Goal: Task Accomplishment & Management: Manage account settings

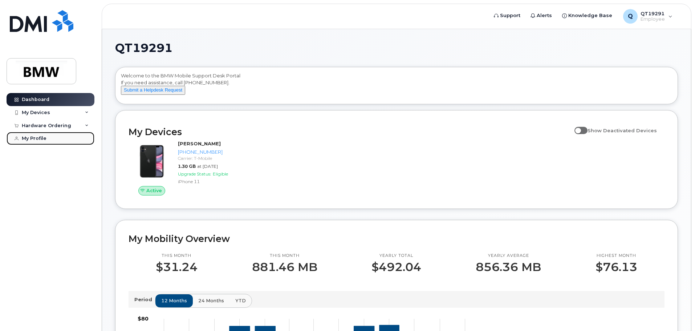
click at [34, 138] on div "My Profile" at bounding box center [34, 138] width 25 height 6
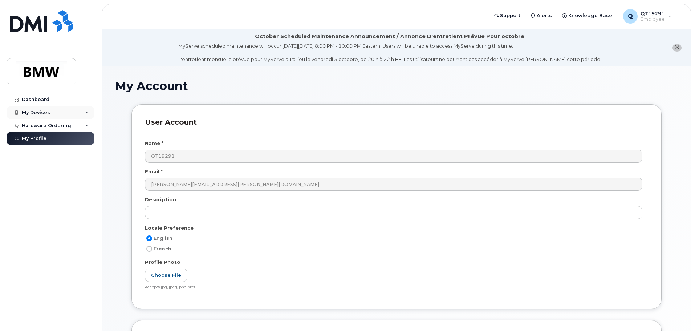
click at [84, 112] on div "My Devices" at bounding box center [51, 112] width 88 height 13
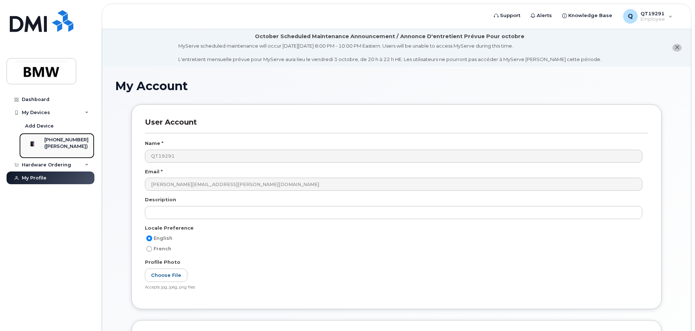
click at [78, 141] on div "[PHONE_NUMBER]" at bounding box center [66, 140] width 44 height 7
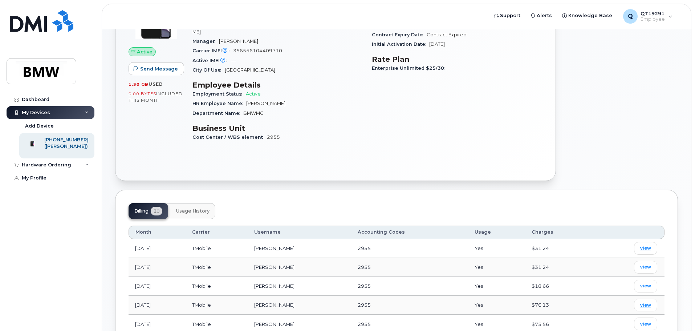
scroll to position [218, 0]
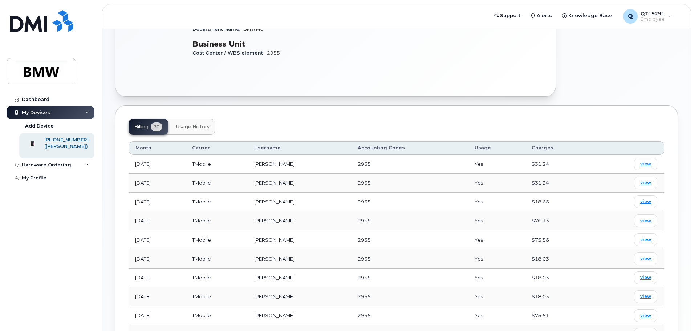
click at [199, 124] on span "Usage History" at bounding box center [192, 127] width 33 height 6
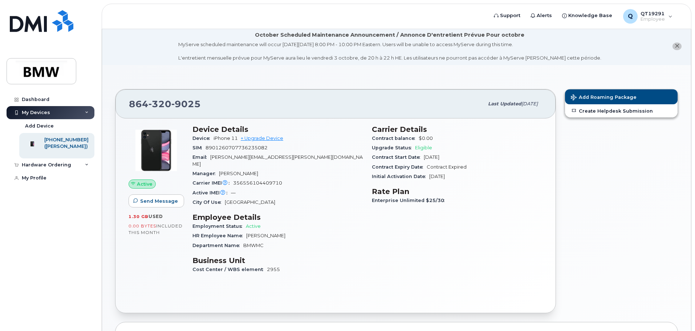
scroll to position [0, 0]
